Goal: Task Accomplishment & Management: Use online tool/utility

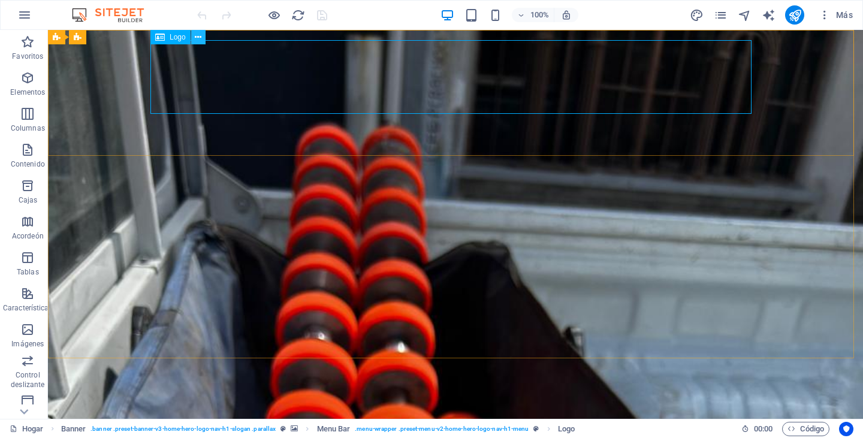
click at [199, 37] on icon at bounding box center [198, 37] width 7 height 13
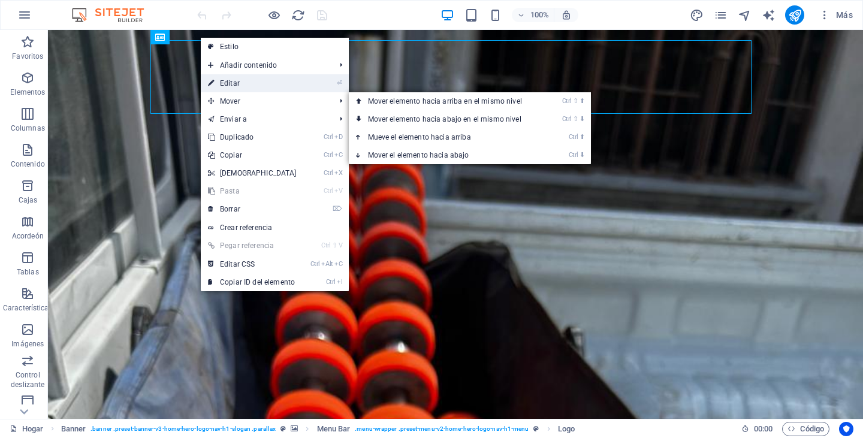
click at [235, 77] on link "⏎ Editar" at bounding box center [252, 83] width 103 height 18
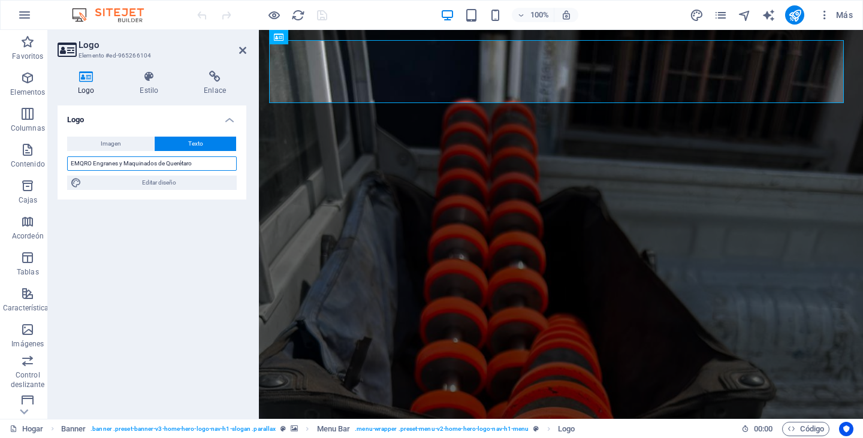
click at [92, 162] on input "EMQRO Engranes y Maquinados de Querétaro" at bounding box center [152, 163] width 170 height 14
click at [150, 81] on icon at bounding box center [148, 77] width 59 height 12
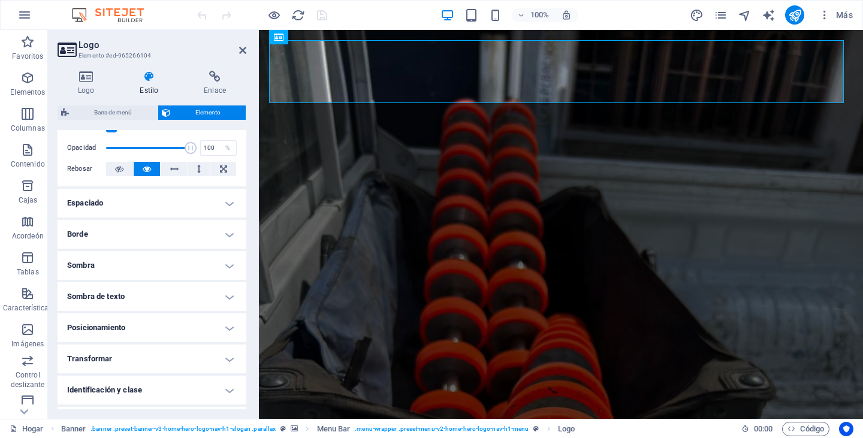
scroll to position [237, 0]
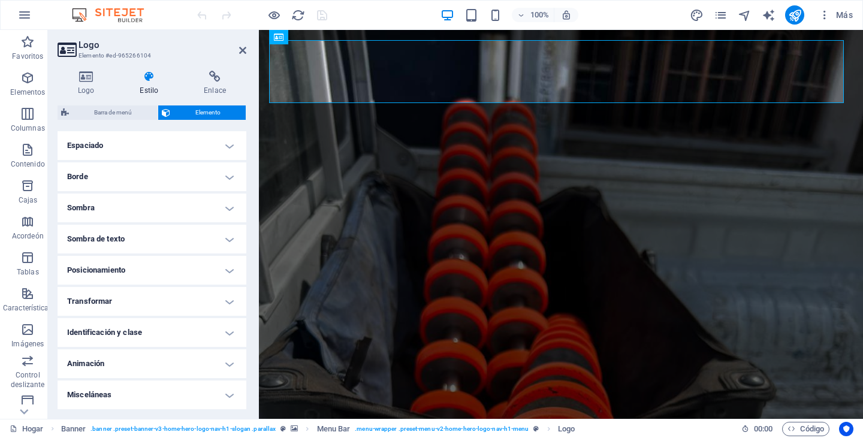
click at [159, 398] on h4 "Misceláneas" at bounding box center [152, 394] width 189 height 29
click at [229, 398] on h4 "Misceláneas" at bounding box center [152, 391] width 189 height 22
click at [230, 361] on h4 "Animación" at bounding box center [152, 363] width 189 height 29
click at [228, 336] on h4 "Identificación y clase" at bounding box center [152, 332] width 189 height 29
click at [222, 304] on h4 "Transformar" at bounding box center [152, 301] width 189 height 29
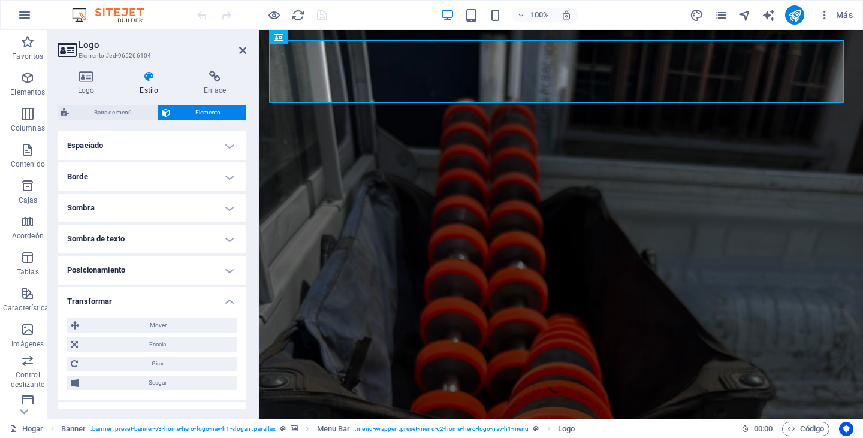
click at [229, 271] on h4 "Posicionamiento" at bounding box center [152, 270] width 189 height 29
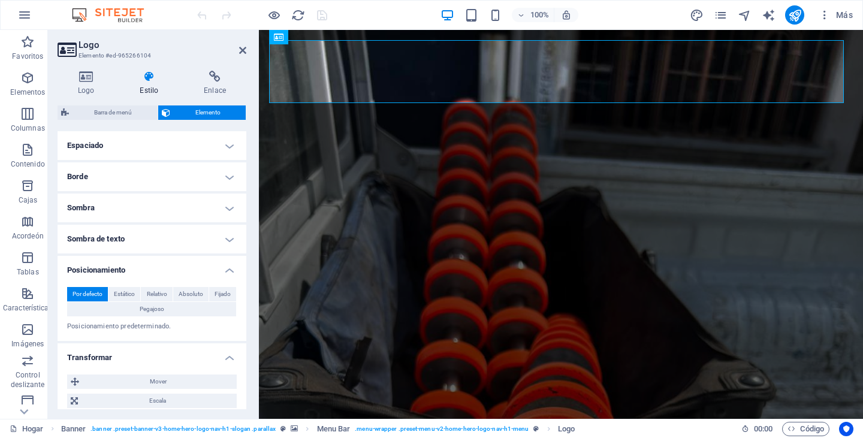
click at [227, 238] on h4 "Sombra de texto" at bounding box center [152, 239] width 189 height 29
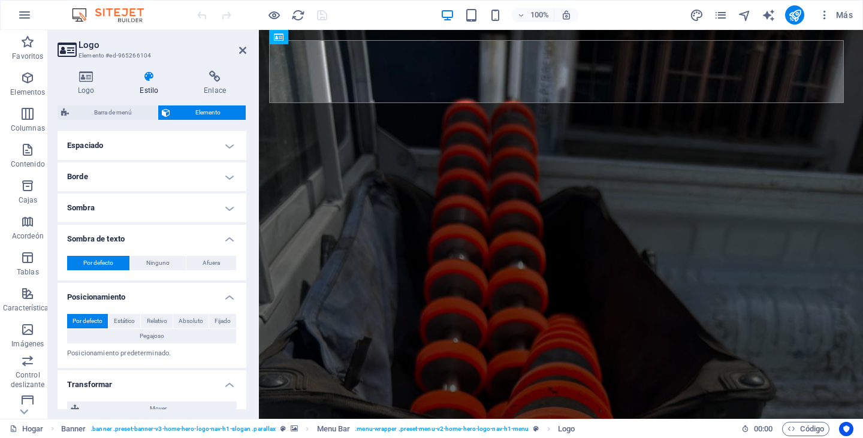
click at [226, 213] on h4 "Sombra" at bounding box center [152, 207] width 189 height 29
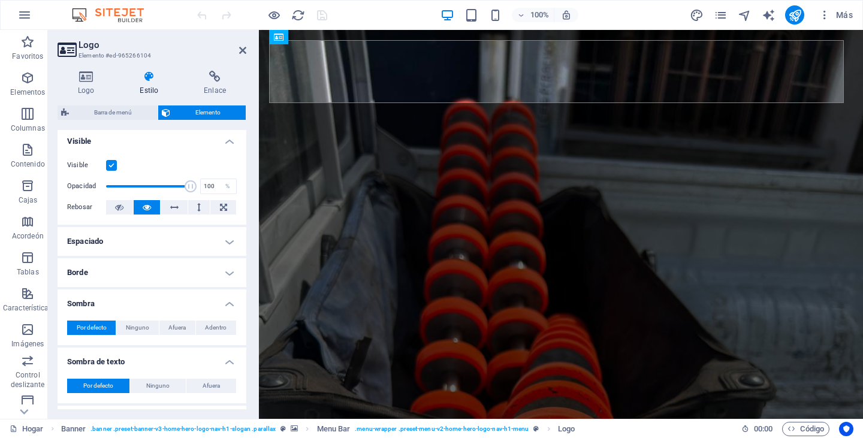
scroll to position [117, 0]
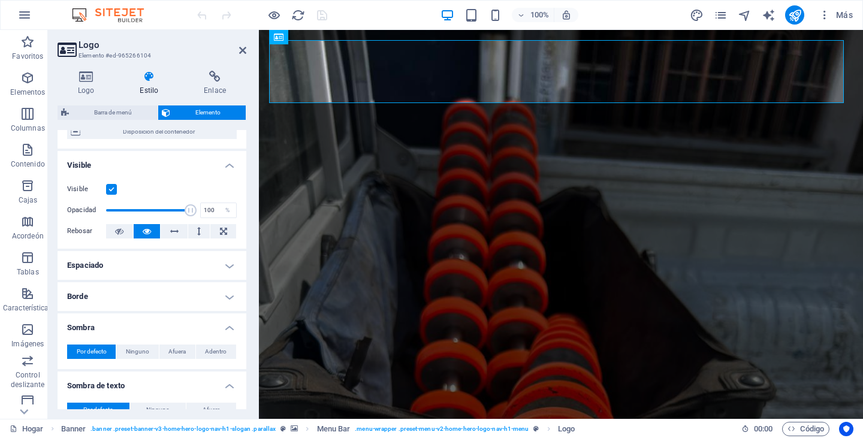
click at [226, 331] on h4 "Sombra" at bounding box center [152, 324] width 189 height 22
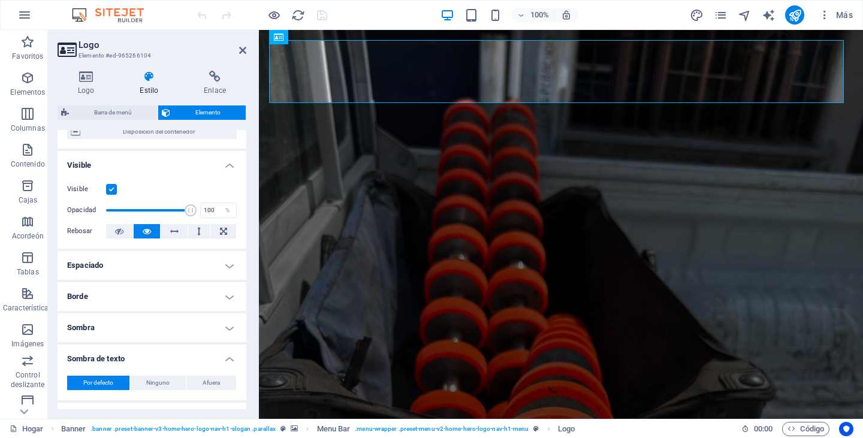
click at [226, 301] on h4 "Borde" at bounding box center [152, 296] width 189 height 29
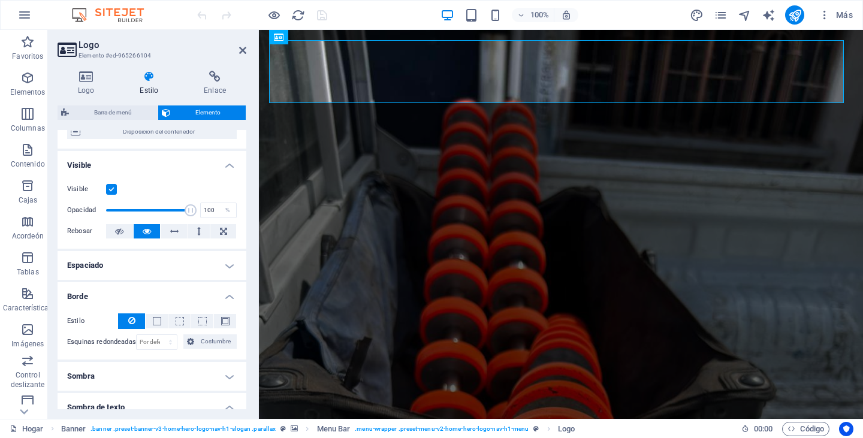
click at [229, 271] on h4 "Espaciado" at bounding box center [152, 265] width 189 height 29
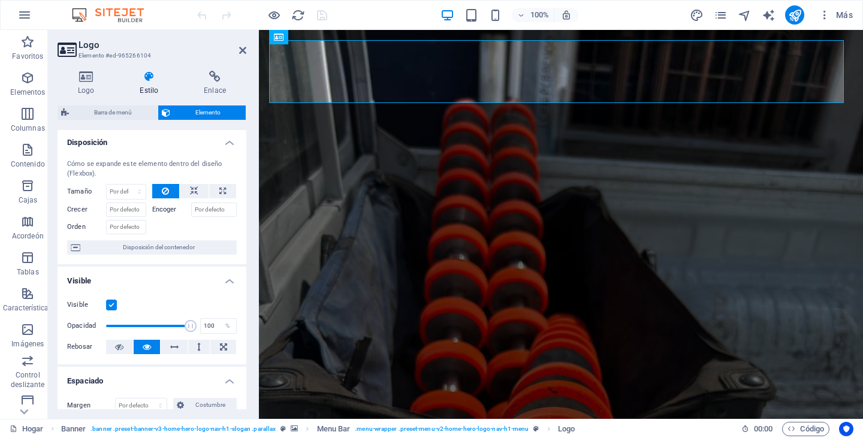
scroll to position [0, 0]
click at [87, 83] on h4 "Logo" at bounding box center [89, 83] width 62 height 25
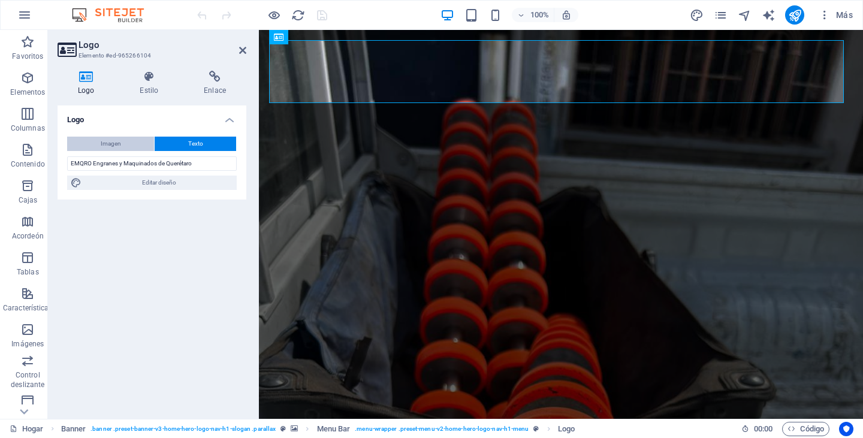
click at [133, 144] on button "Imagen" at bounding box center [110, 144] width 87 height 14
select select "DISABLED_OPTION_VALUE"
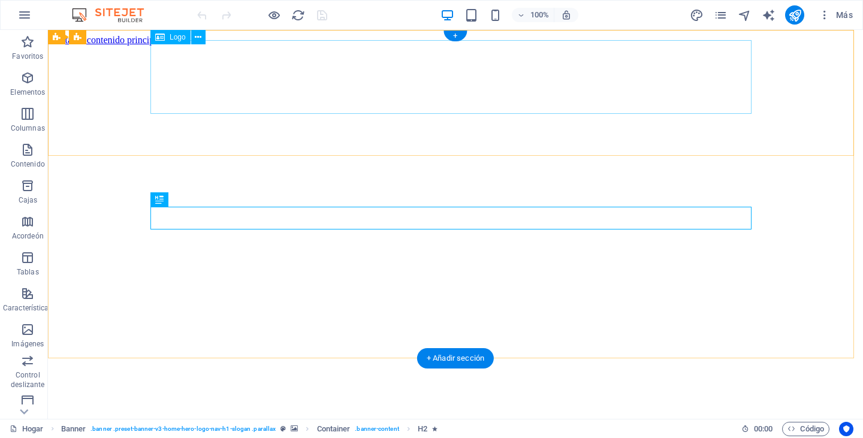
click at [288, 432] on div "EMQRO Engranes y Maquinados de Querétaro" at bounding box center [455, 443] width 805 height 22
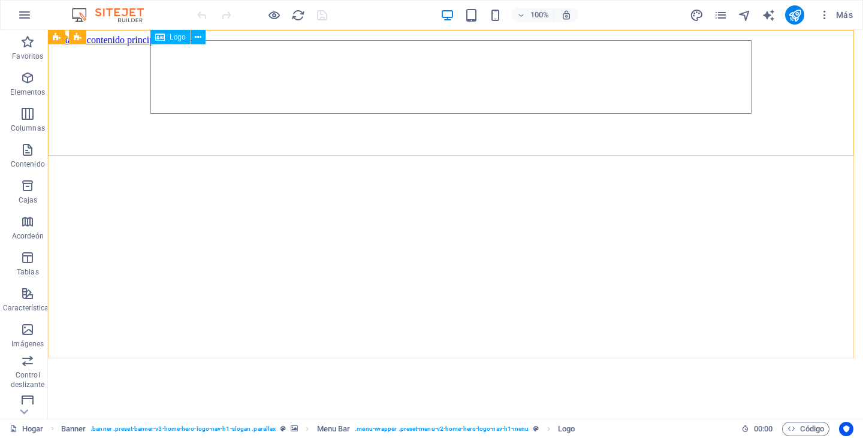
click at [177, 38] on font "Logo" at bounding box center [178, 37] width 16 height 8
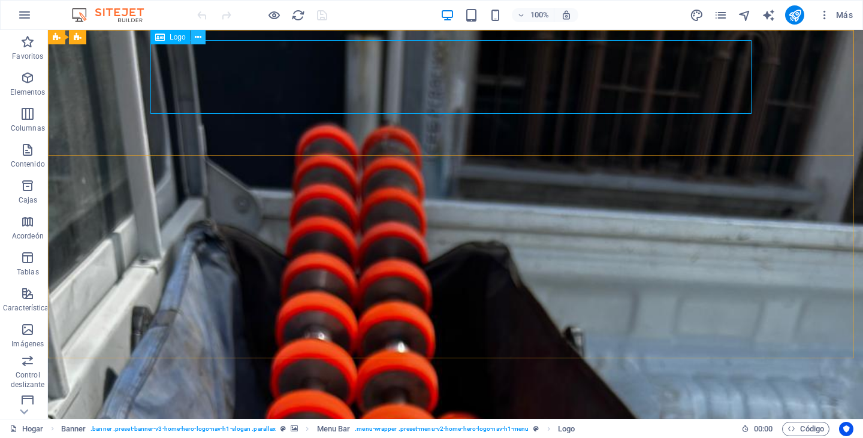
click at [202, 39] on button at bounding box center [198, 37] width 14 height 14
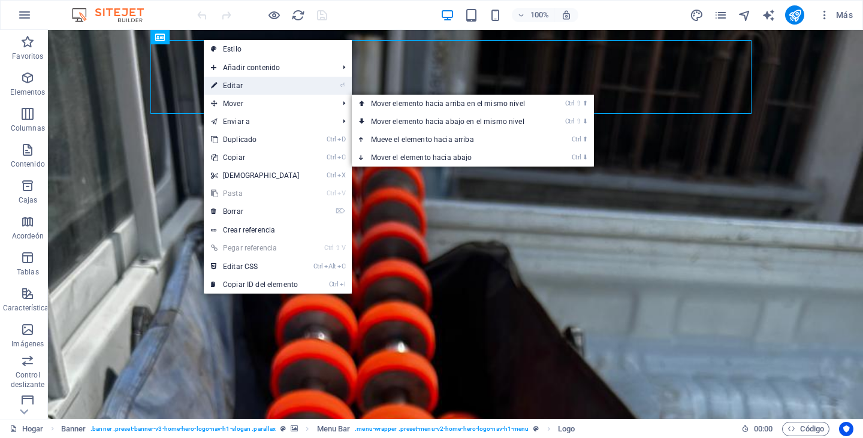
click at [248, 87] on link "⏎ Editar" at bounding box center [255, 86] width 103 height 18
select select "px"
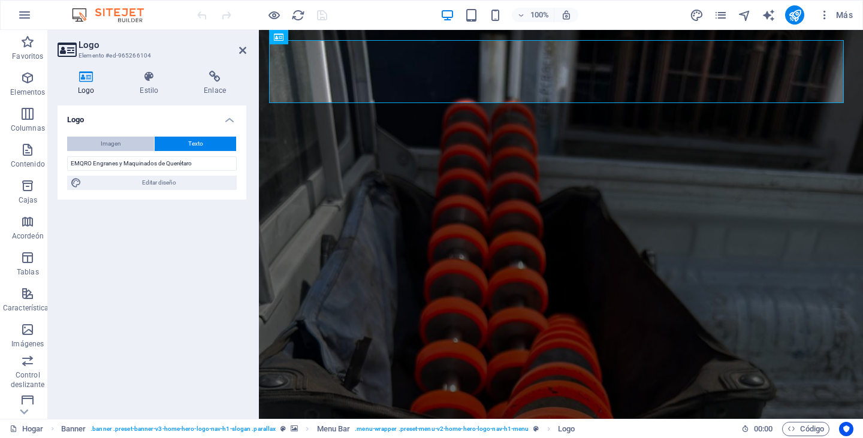
click at [103, 147] on font "Imagen" at bounding box center [111, 143] width 20 height 7
select select "DISABLED_OPTION_VALUE"
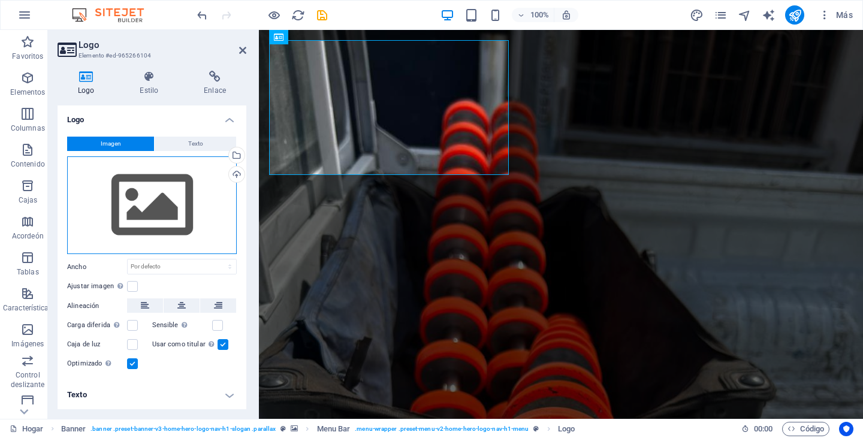
click at [137, 188] on div "Arrastre los archivos aquí, haga clic para elegir archivos o seleccione archivo…" at bounding box center [152, 205] width 170 height 98
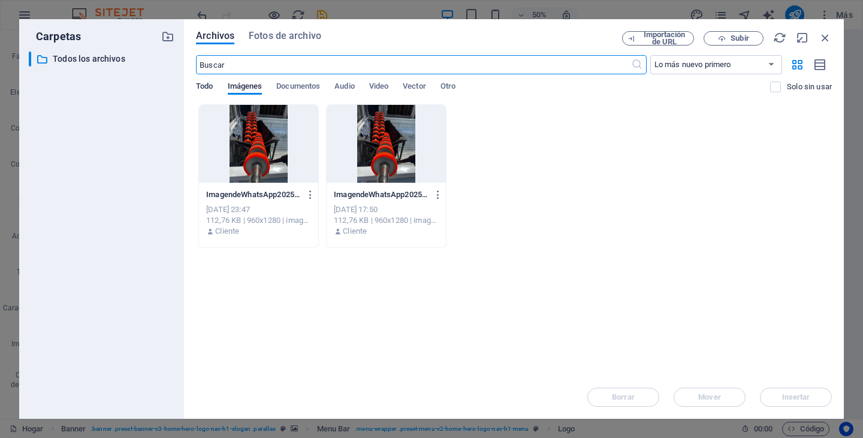
click at [204, 88] on font "Todo" at bounding box center [204, 85] width 17 height 9
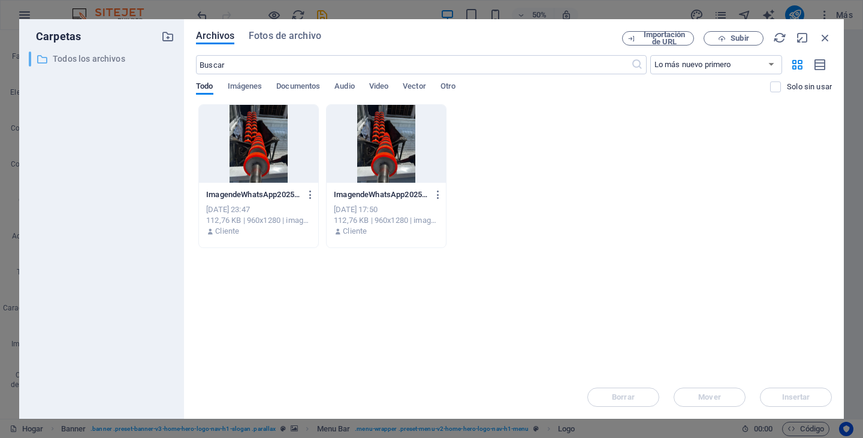
click at [111, 56] on font "Todos los archivos" at bounding box center [89, 59] width 72 height 10
click at [455, 85] on font "Otro" at bounding box center [447, 85] width 15 height 9
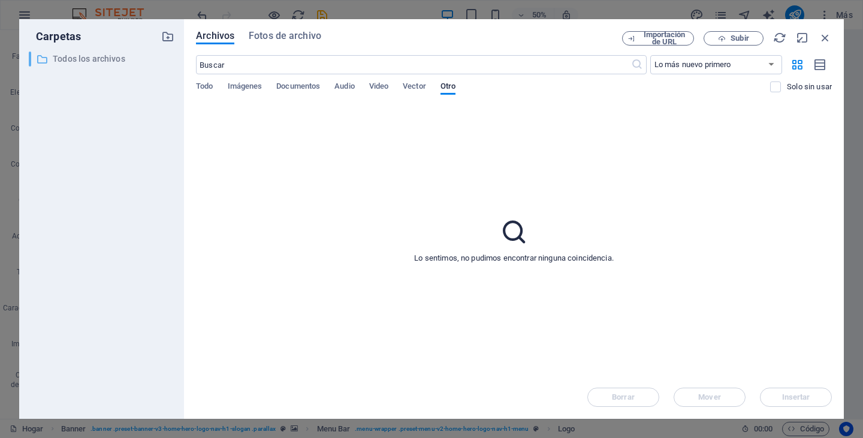
click at [119, 62] on font "Todos los archivos" at bounding box center [89, 59] width 72 height 10
click at [234, 86] on font "Imágenes" at bounding box center [245, 85] width 35 height 9
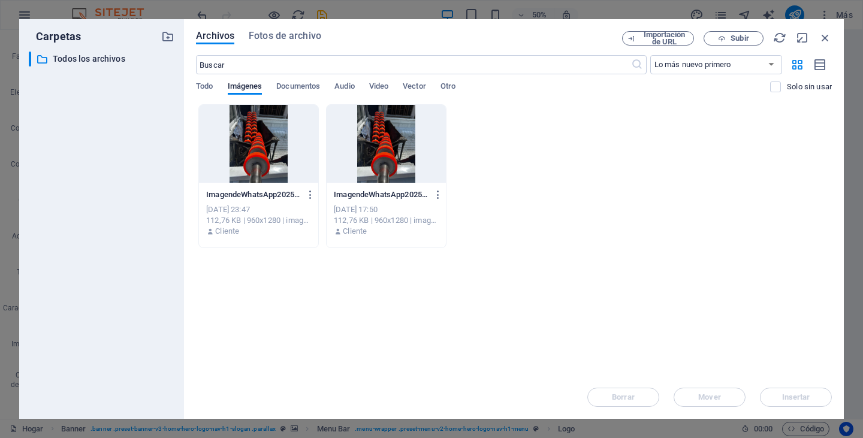
click at [477, 274] on div "Suelta archivos aquí para cargarlos instantáneamente ImagendeWhatsApp2025-07-28…" at bounding box center [514, 239] width 636 height 271
click at [516, 249] on div "Suelta archivos aquí para cargarlos instantáneamente ImagendeWhatsApp2025-07-28…" at bounding box center [514, 239] width 636 height 271
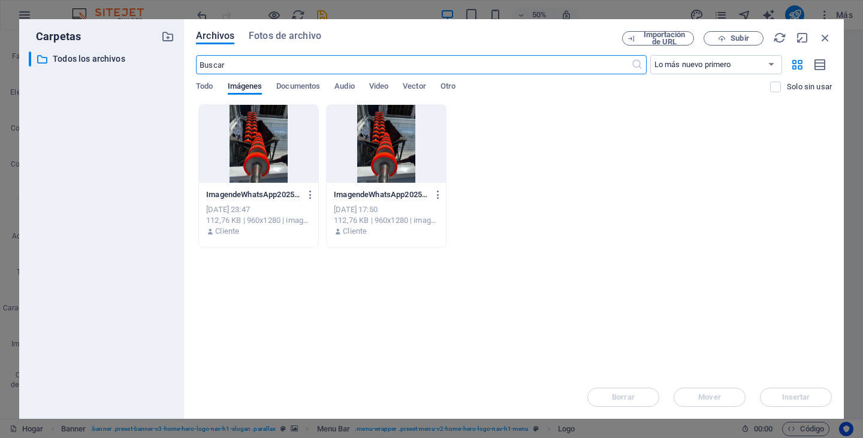
click at [297, 71] on input "text" at bounding box center [413, 64] width 434 height 19
click at [296, 72] on input "text" at bounding box center [413, 64] width 434 height 19
click at [641, 68] on icon at bounding box center [637, 65] width 12 height 12
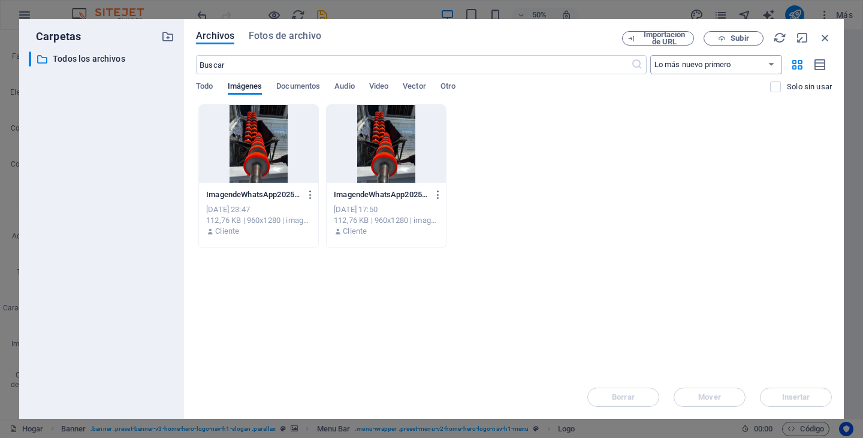
click at [771, 63] on select "Lo más nuevo primero El más antiguo primero Nombre (AZ) Nombre (ZA) Talla (0-9)…" at bounding box center [716, 64] width 132 height 19
click at [670, 242] on div "ImagendeWhatsApp2025-07-28alas14.54.36_a9c474ee-J7niebarZcv1lIYNLmGZJw.jpg Imag…" at bounding box center [514, 176] width 636 height 144
click at [97, 61] on font "Todos los archivos" at bounding box center [89, 59] width 72 height 10
click at [165, 36] on icon "button" at bounding box center [167, 36] width 13 height 13
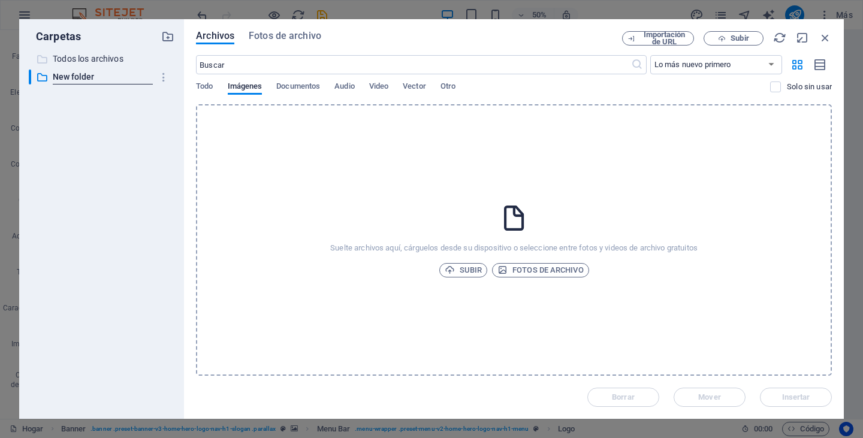
click at [59, 62] on font "Todos los archivos" at bounding box center [88, 59] width 71 height 10
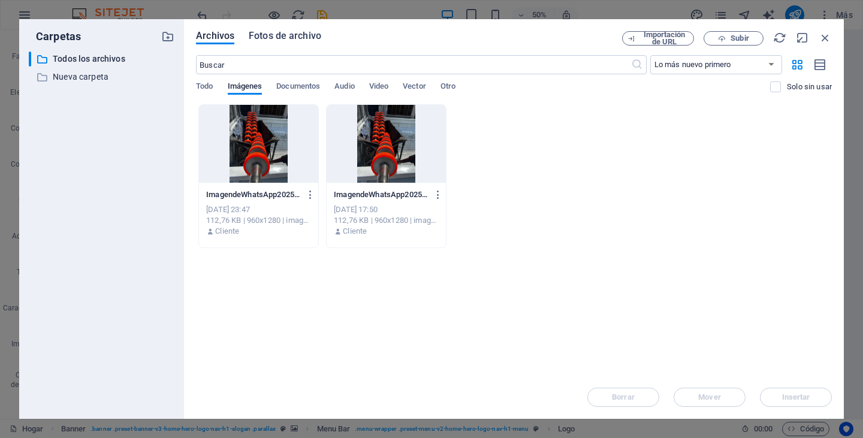
click at [267, 33] on font "Fotos de archivo" at bounding box center [285, 35] width 72 height 11
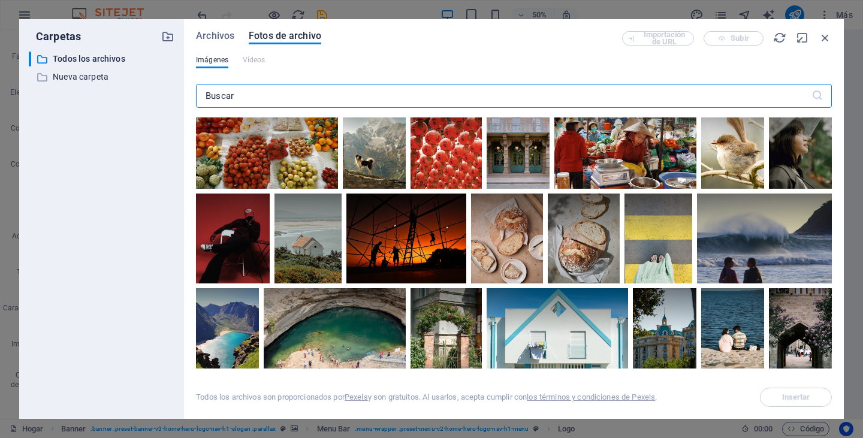
scroll to position [5571, 0]
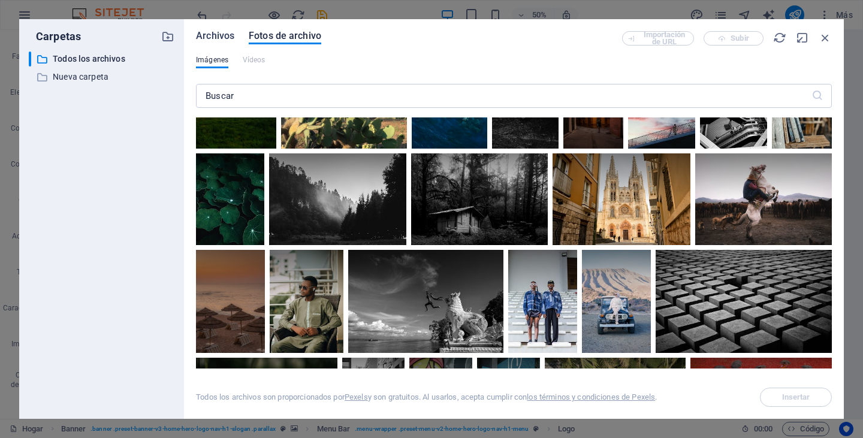
click at [202, 33] on font "Archivos" at bounding box center [215, 35] width 38 height 11
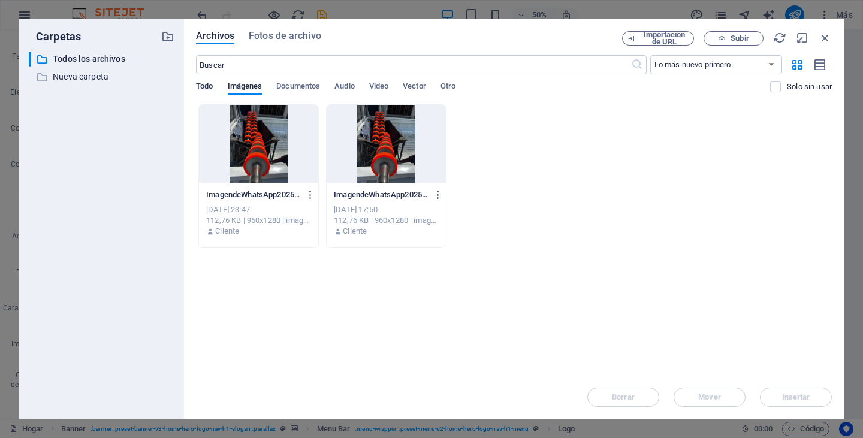
click at [207, 86] on font "Todo" at bounding box center [204, 85] width 17 height 9
click at [322, 83] on div "Todo Imágenes Documentos Audio Video Vector Otro" at bounding box center [483, 92] width 574 height 23
click at [318, 84] on font "Documentos" at bounding box center [298, 85] width 44 height 9
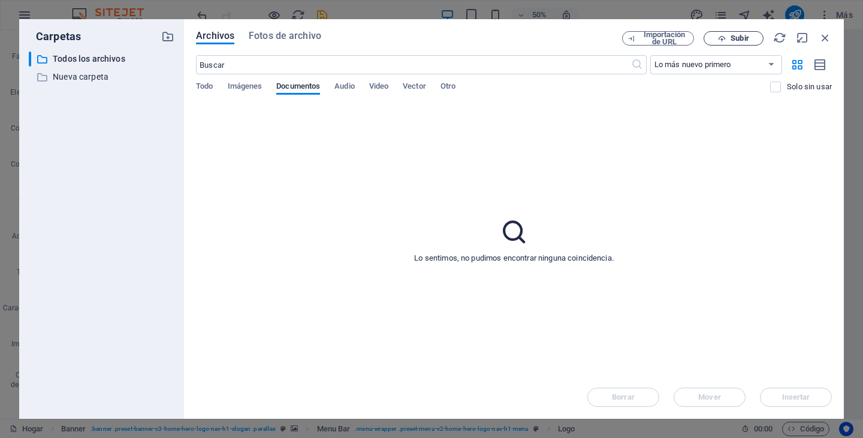
click at [746, 40] on font "Subir" at bounding box center [739, 38] width 18 height 9
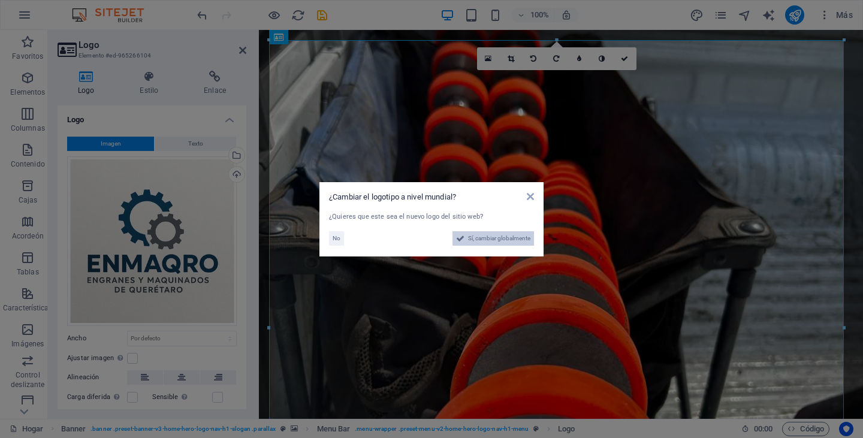
click at [473, 240] on font "Sí, cambiar globalmente" at bounding box center [499, 238] width 62 height 7
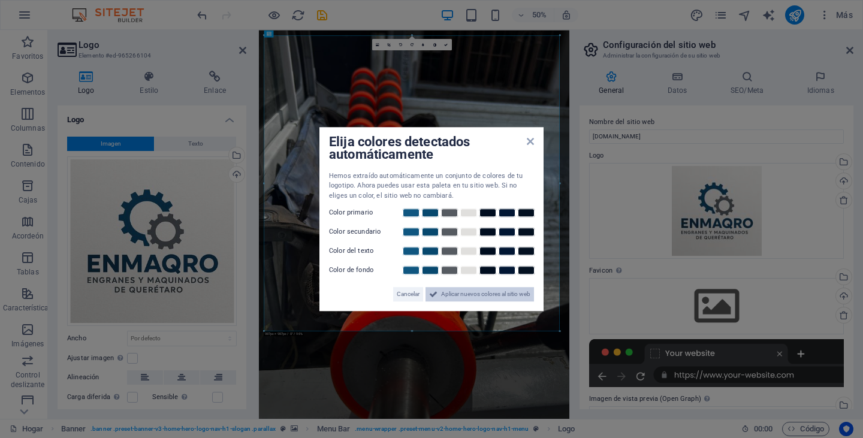
click at [444, 292] on font "Aplicar nuevos colores al sitio web" at bounding box center [485, 294] width 89 height 7
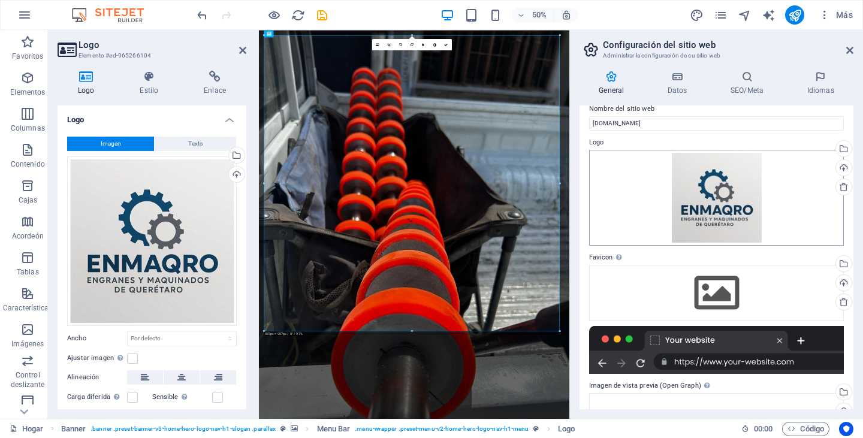
scroll to position [0, 0]
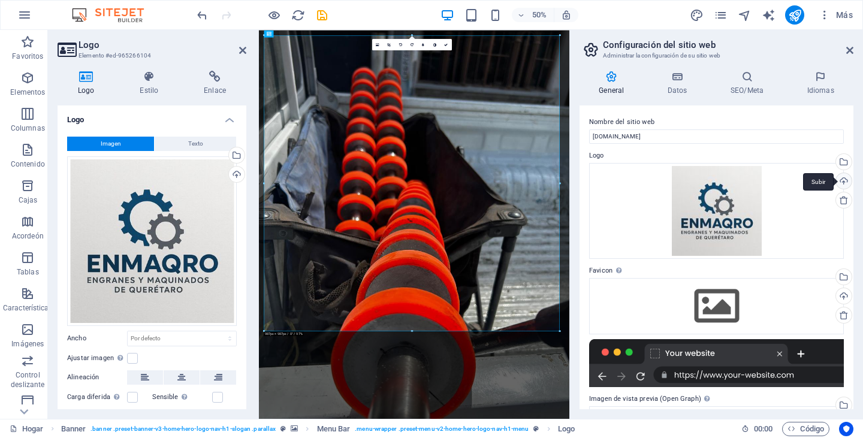
click at [840, 183] on div "Subir" at bounding box center [842, 182] width 18 height 18
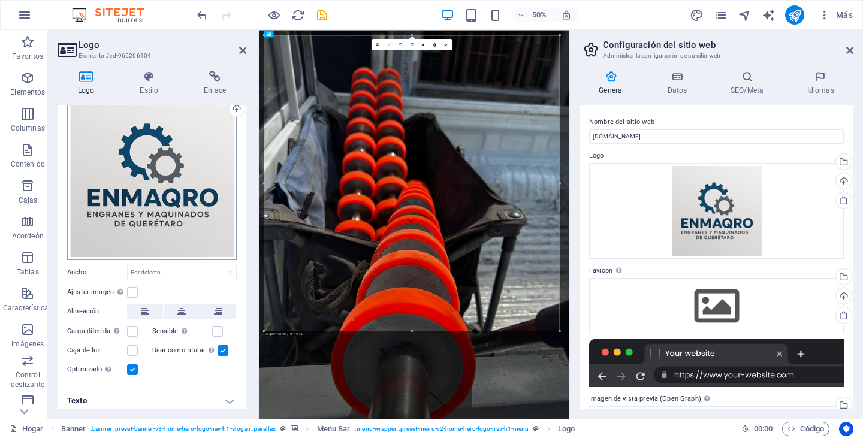
scroll to position [69, 0]
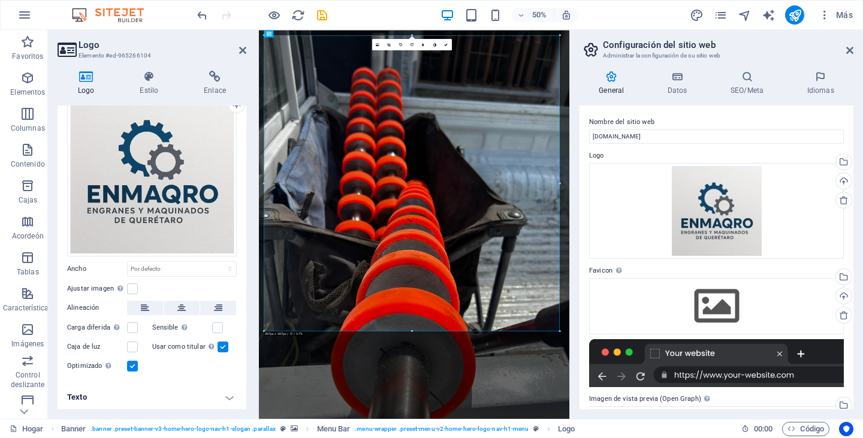
click at [854, 46] on aside "Configuración del sitio web Administrar la configuración de su sitio web Genera…" at bounding box center [716, 224] width 294 height 389
click at [851, 52] on icon at bounding box center [849, 51] width 7 height 10
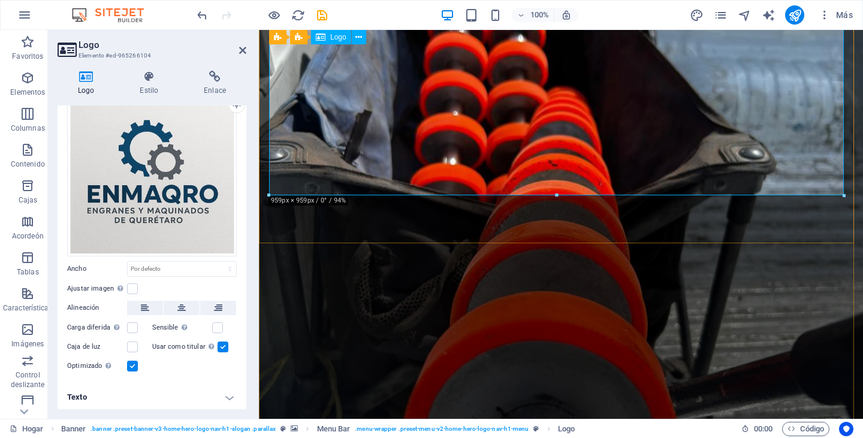
scroll to position [419, 0]
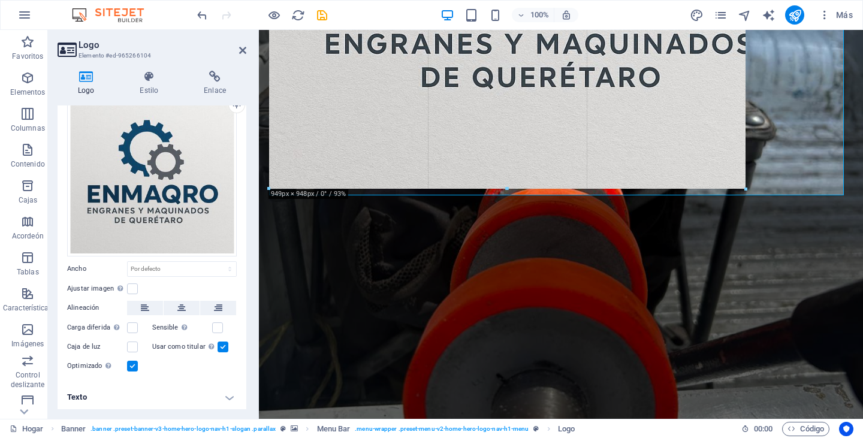
drag, startPoint x: 842, startPoint y: 195, endPoint x: 622, endPoint y: 95, distance: 241.5
type input "932"
select select "px"
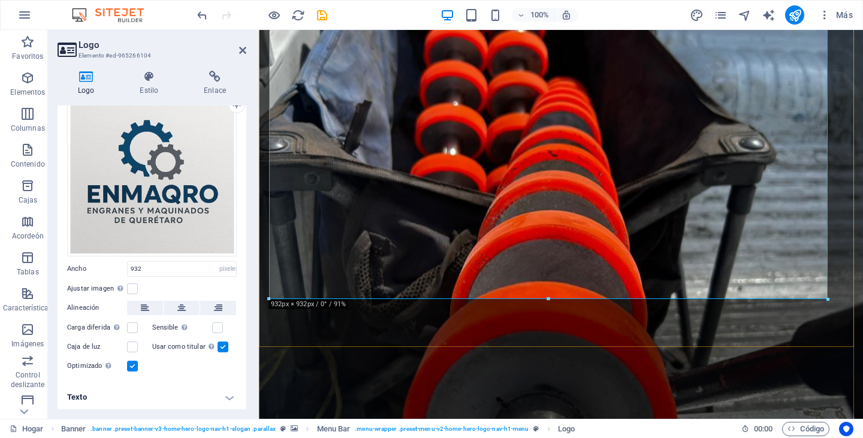
scroll to position [300, 0]
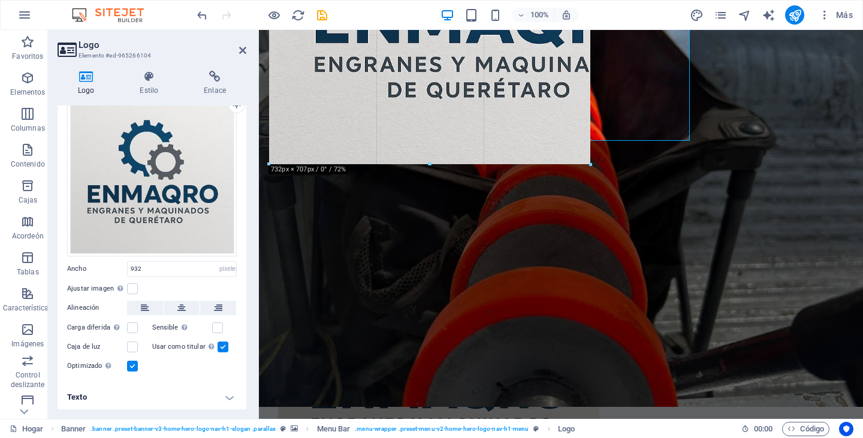
drag, startPoint x: 826, startPoint y: 297, endPoint x: 356, endPoint y: 53, distance: 529.5
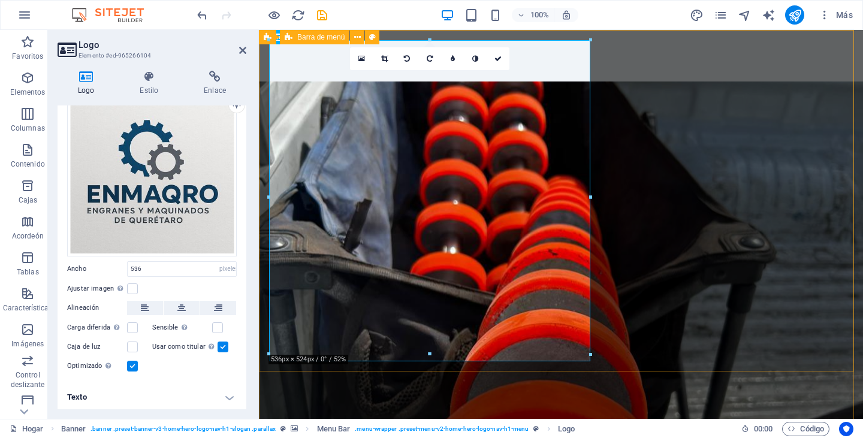
scroll to position [0, 0]
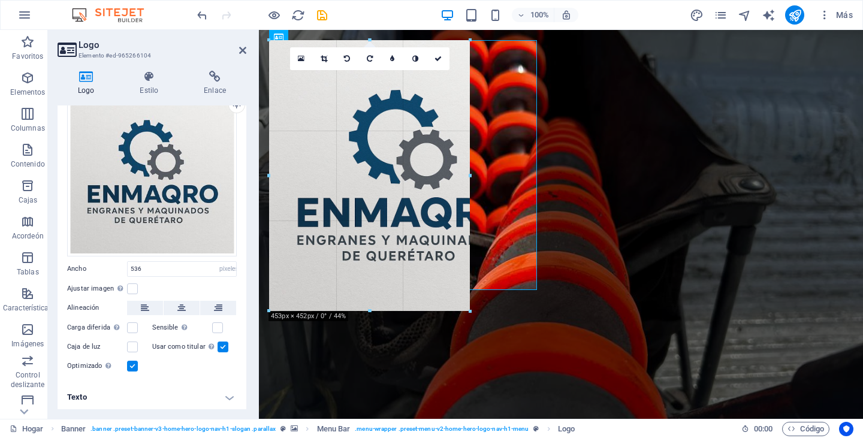
drag, startPoint x: 591, startPoint y: 38, endPoint x: 430, endPoint y: 159, distance: 201.2
type input "349"
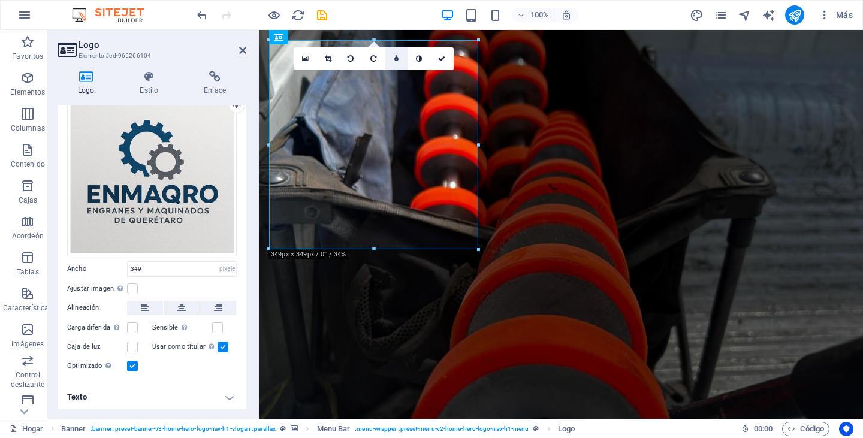
click at [397, 63] on link at bounding box center [396, 58] width 23 height 23
click at [389, 63] on link at bounding box center [387, 58] width 23 height 23
click at [419, 58] on icon at bounding box center [419, 58] width 6 height 7
click at [393, 55] on link at bounding box center [396, 58] width 23 height 23
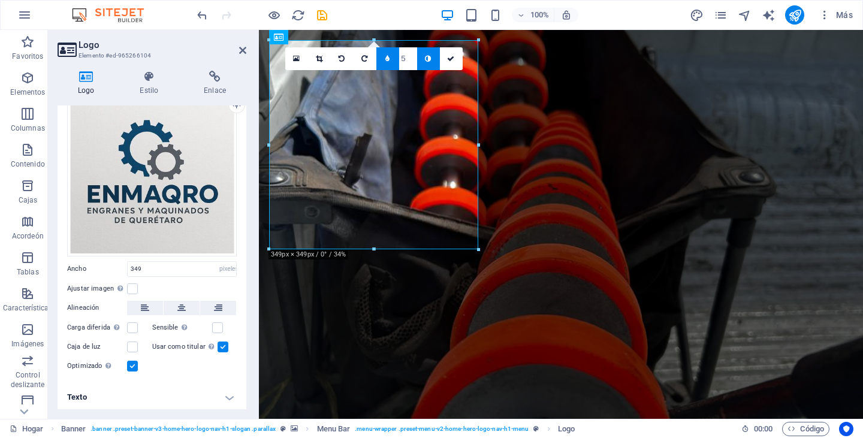
type input "4"
type input "3"
type input "1"
type input "2"
type input "3"
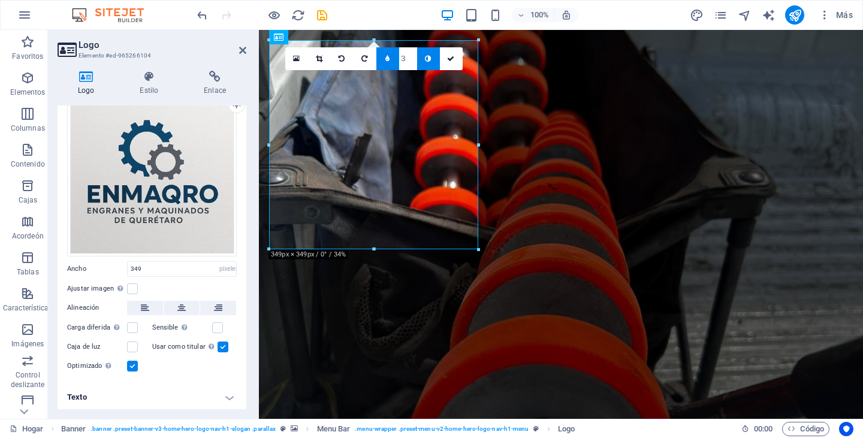
type input "4"
type input "3"
type input "2"
type input "1"
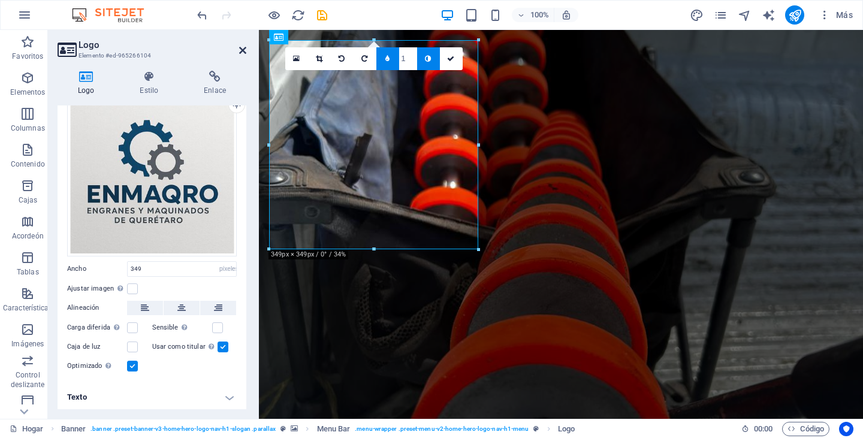
click at [244, 49] on icon at bounding box center [242, 51] width 7 height 10
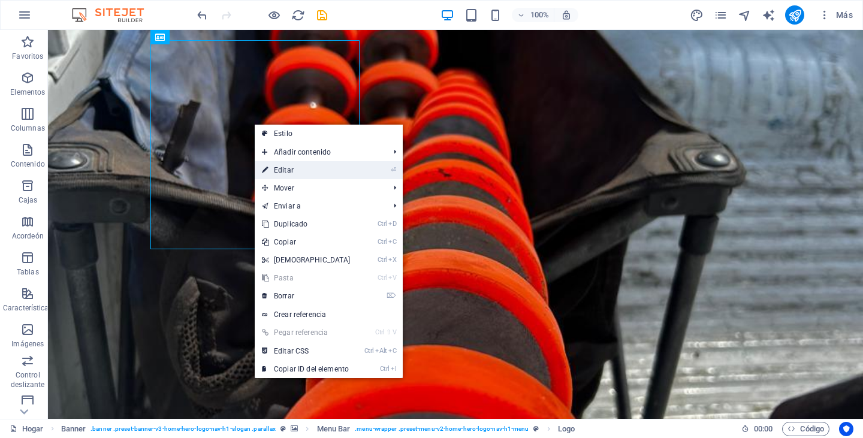
click at [294, 173] on link "⏎ Editar" at bounding box center [306, 170] width 103 height 18
select select "px"
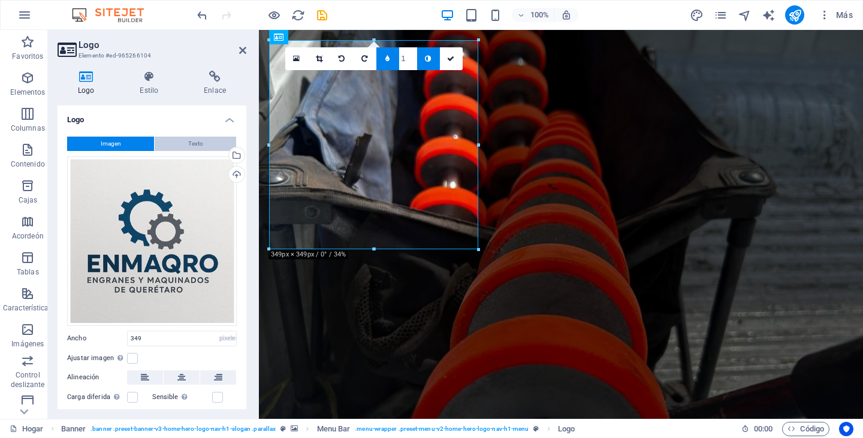
click at [170, 141] on button "Texto" at bounding box center [195, 144] width 81 height 14
